Goal: Information Seeking & Learning: Learn about a topic

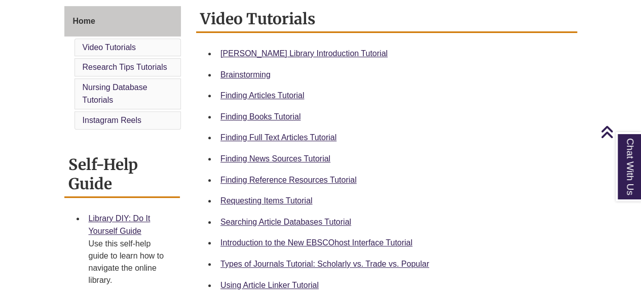
scroll to position [284, 0]
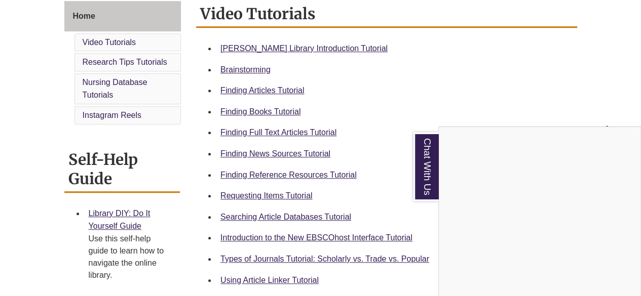
click at [276, 48] on div "Chat With Us" at bounding box center [320, 148] width 641 height 296
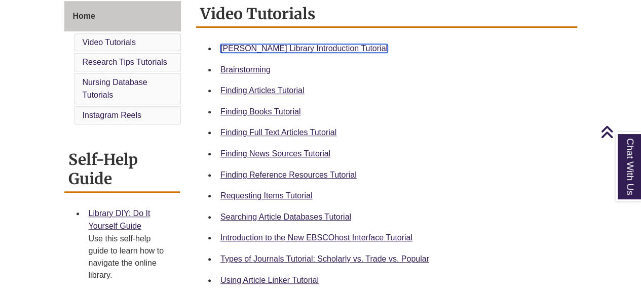
click at [247, 47] on link "Berntsen Library Introduction Tutorial" at bounding box center [303, 48] width 167 height 9
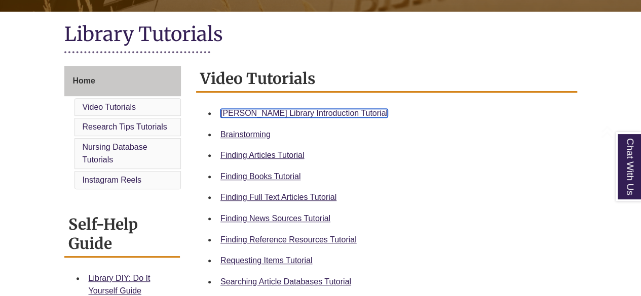
scroll to position [223, 0]
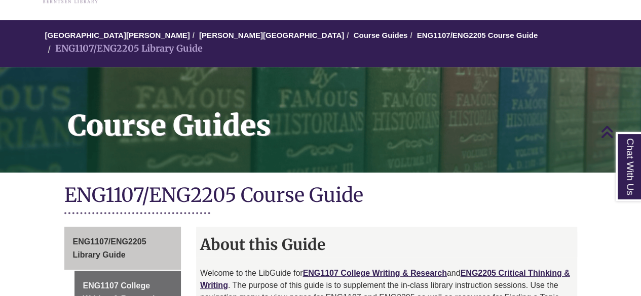
scroll to position [35, 0]
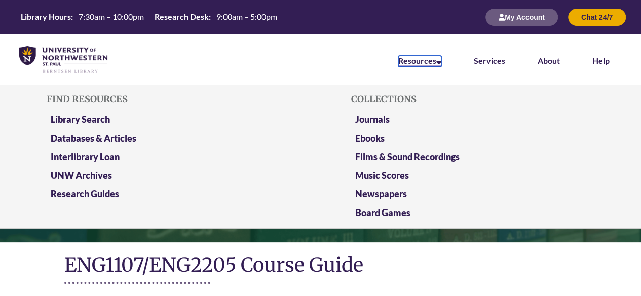
click at [419, 61] on link "Resources" at bounding box center [419, 61] width 43 height 11
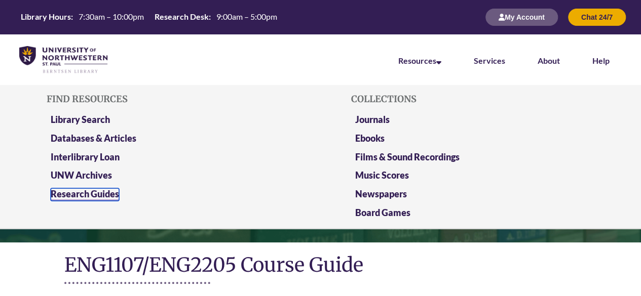
click at [65, 192] on link "Research Guides" at bounding box center [85, 194] width 68 height 13
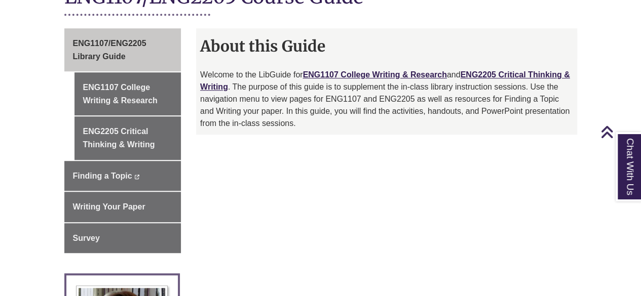
scroll to position [269, 0]
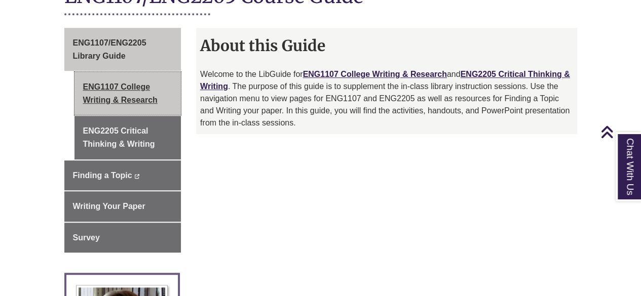
click at [114, 78] on link "ENG1107 College Writing & Research" at bounding box center [127, 93] width 107 height 43
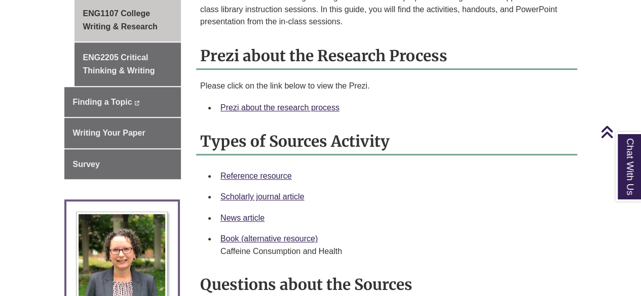
scroll to position [298, 0]
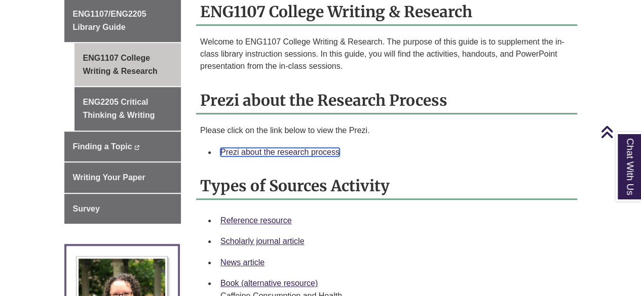
click at [285, 148] on link "Prezi about the research process" at bounding box center [279, 152] width 119 height 9
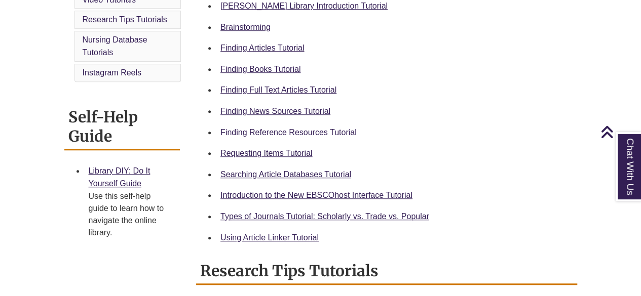
scroll to position [327, 0]
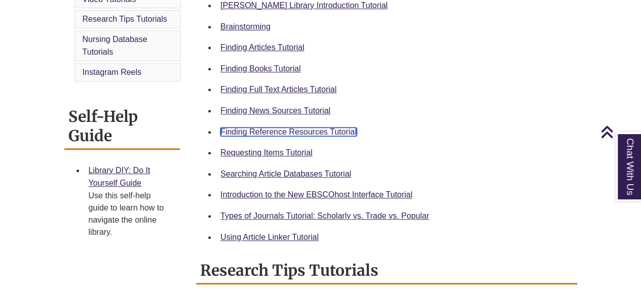
click at [264, 130] on link "Finding Reference Resources Tutorial" at bounding box center [288, 132] width 136 height 9
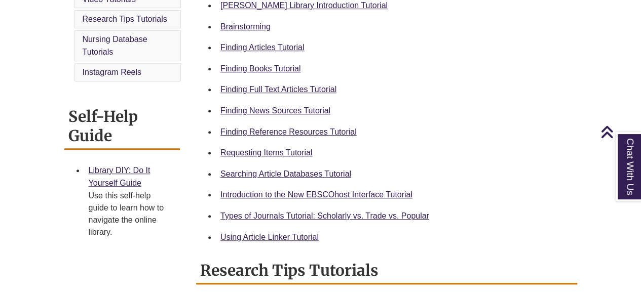
scroll to position [0, 0]
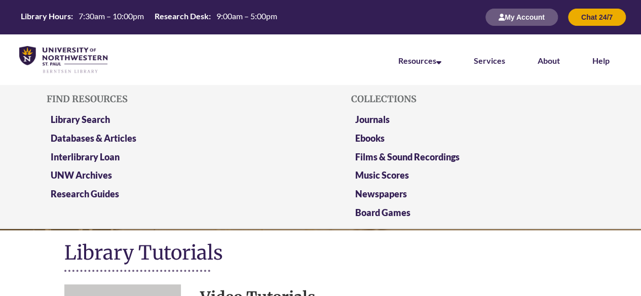
click at [407, 78] on li "Resources Find Resources Library Search Databases & Articles Interlibrary Loan …" at bounding box center [419, 59] width 75 height 51
click at [104, 138] on link "Databases & Articles" at bounding box center [94, 139] width 86 height 13
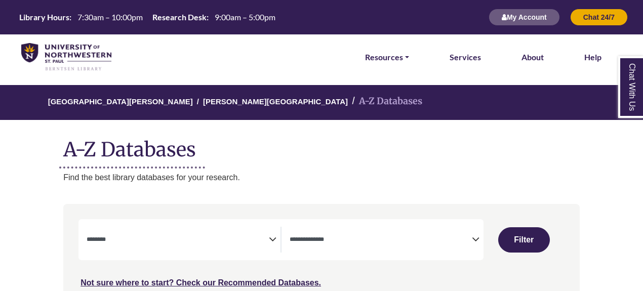
select select "Database Subject Filter"
select select "Database Types Filter"
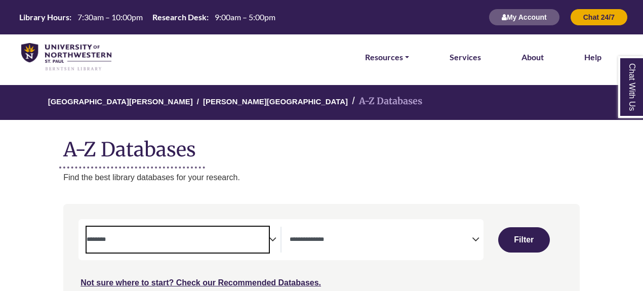
click at [224, 248] on span "Search filters" at bounding box center [178, 240] width 182 height 26
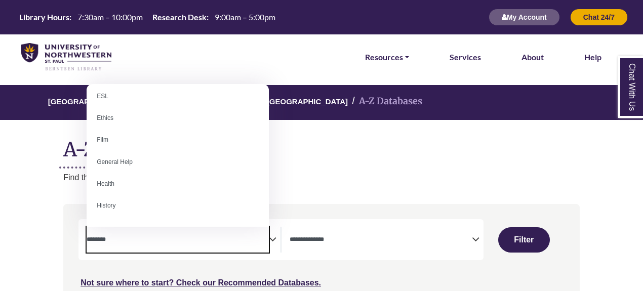
scroll to position [409, 0]
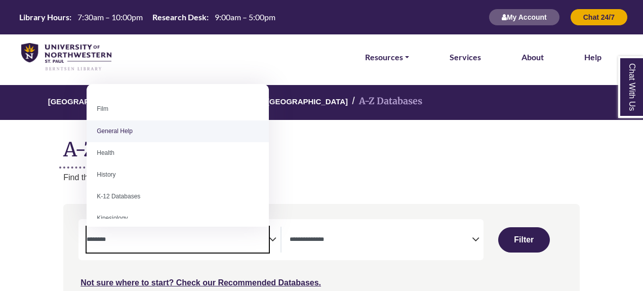
select select "*****"
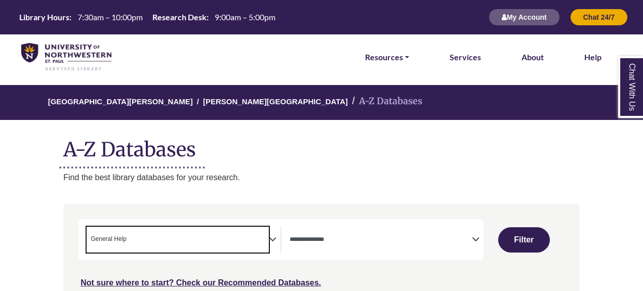
scroll to position [199, 0]
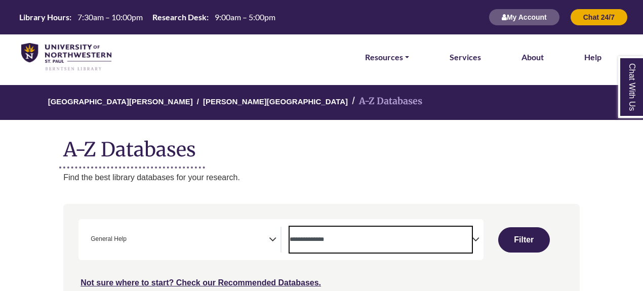
click at [342, 248] on span "Search filters" at bounding box center [381, 240] width 182 height 26
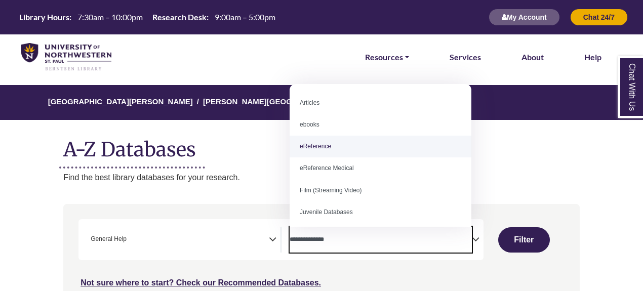
select select "*****"
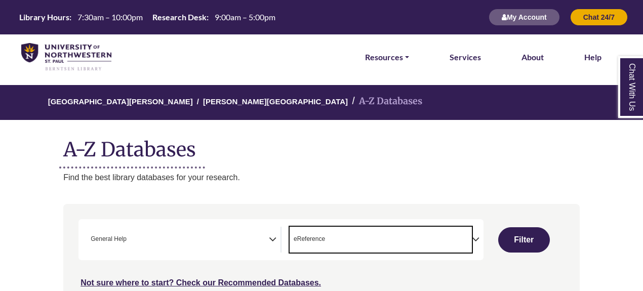
scroll to position [20, 0]
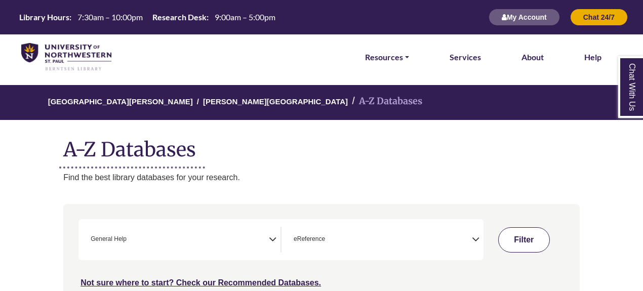
click at [527, 232] on button "Filter" at bounding box center [525, 239] width 52 height 25
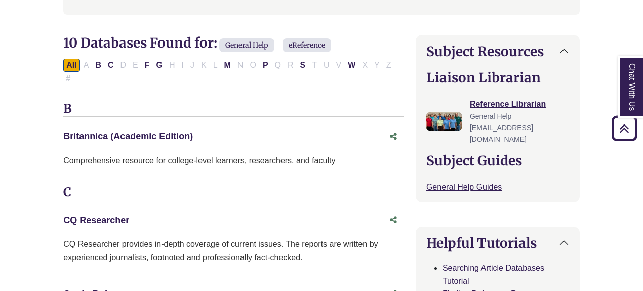
scroll to position [302, 0]
